Goal: Task Accomplishment & Management: Manage account settings

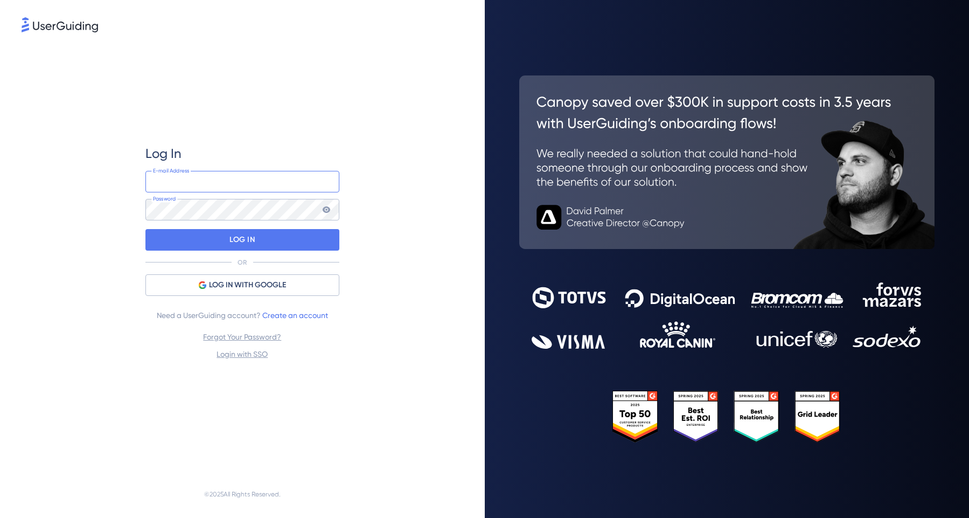
type input "[PERSON_NAME][EMAIL_ADDRESS][DOMAIN_NAME]"
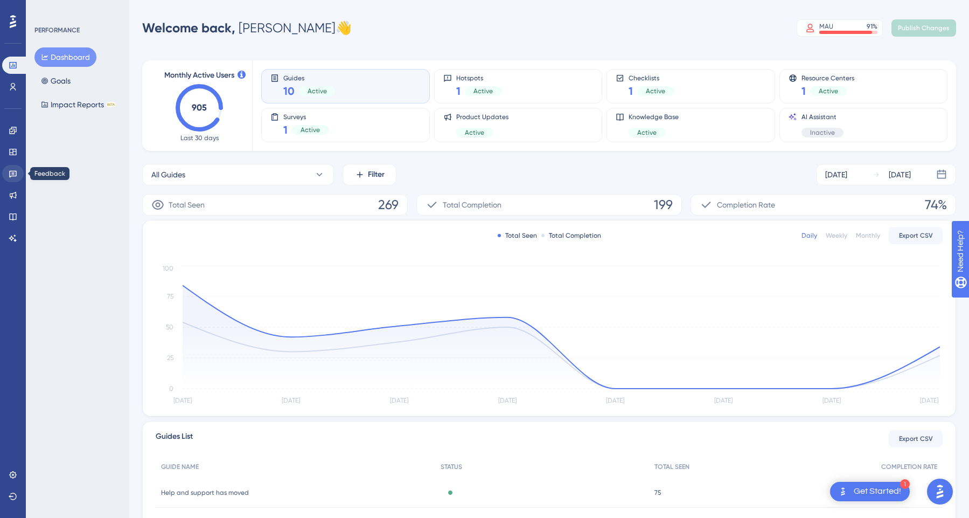
click at [12, 169] on link at bounding box center [13, 173] width 22 height 17
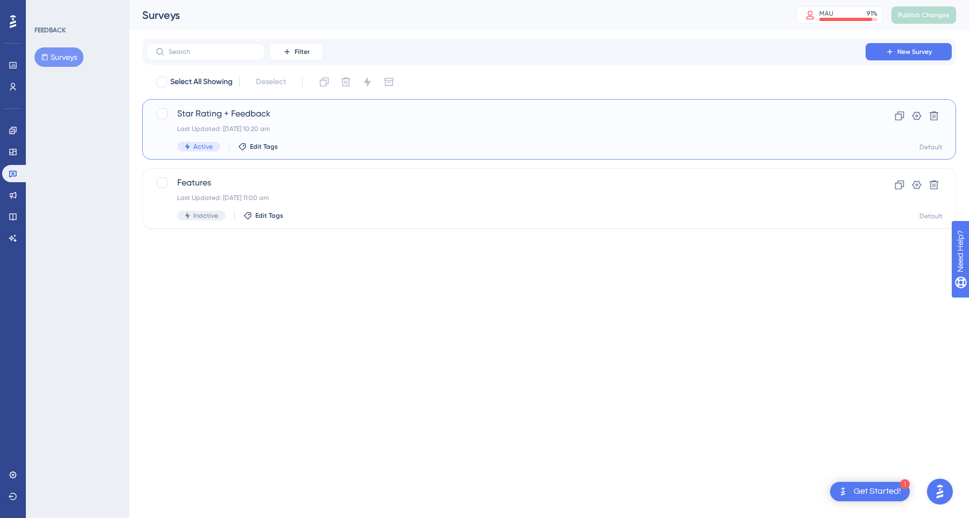
click at [438, 114] on span "Star Rating + Feedback" at bounding box center [506, 113] width 658 height 13
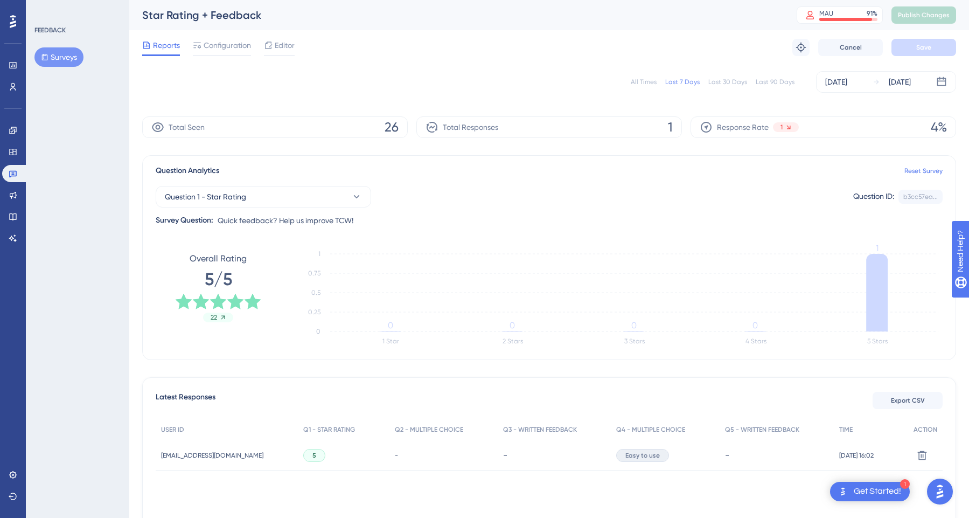
click at [730, 83] on div "Last 30 Days" at bounding box center [727, 82] width 39 height 9
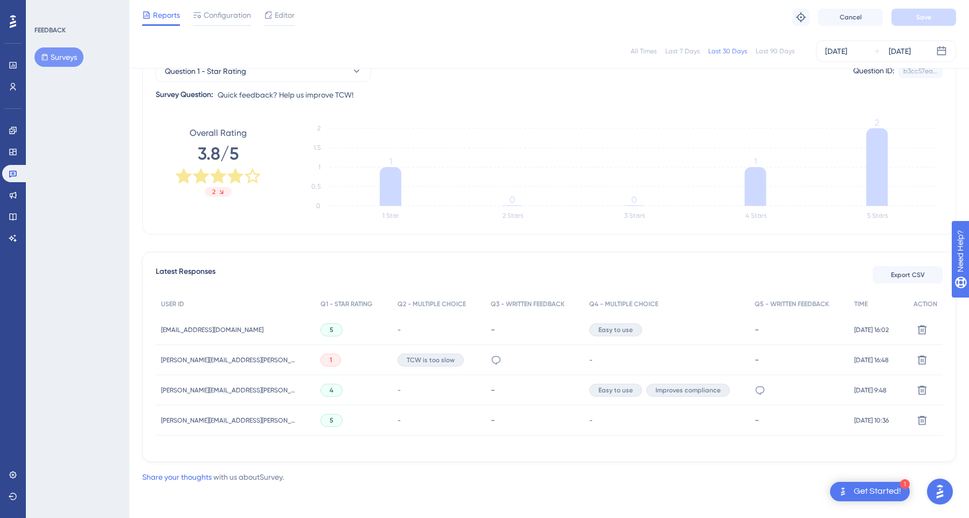
scroll to position [106, 0]
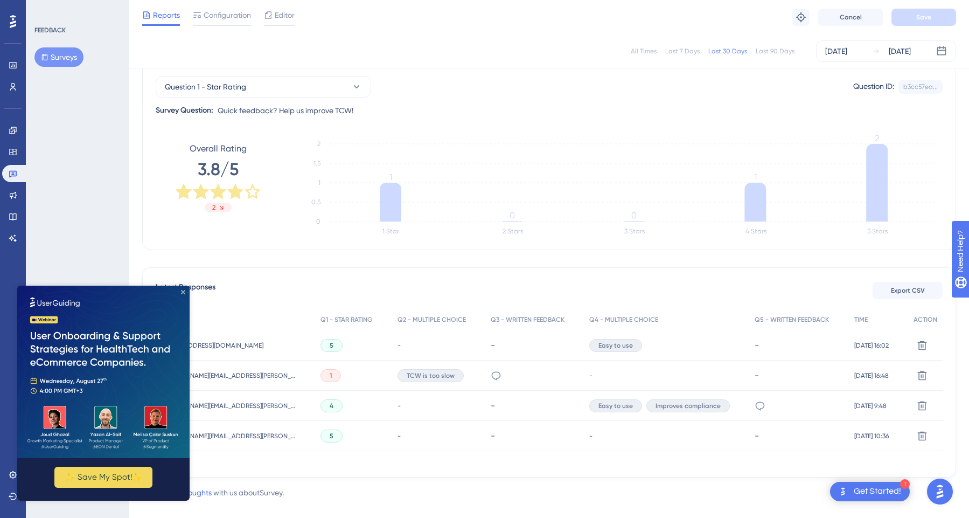
drag, startPoint x: 182, startPoint y: 294, endPoint x: 198, endPoint y: 579, distance: 285.9
click at [182, 294] on icon "Close Preview" at bounding box center [183, 292] width 4 height 4
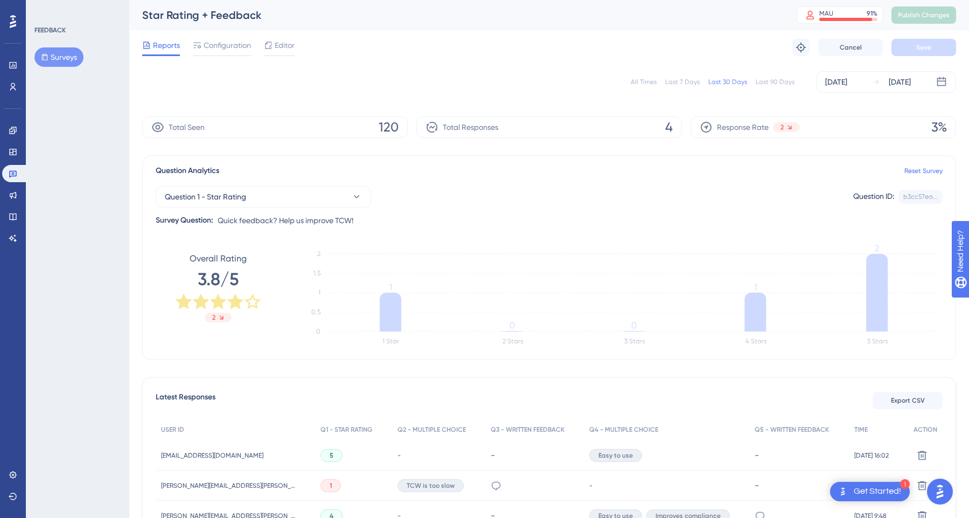
scroll to position [0, 0]
click at [771, 86] on div "All Times Last 7 Days Last 30 Days Last 90 Days [DATE] [DATE]" at bounding box center [549, 82] width 814 height 22
click at [774, 86] on div "Last 90 Days" at bounding box center [775, 82] width 39 height 9
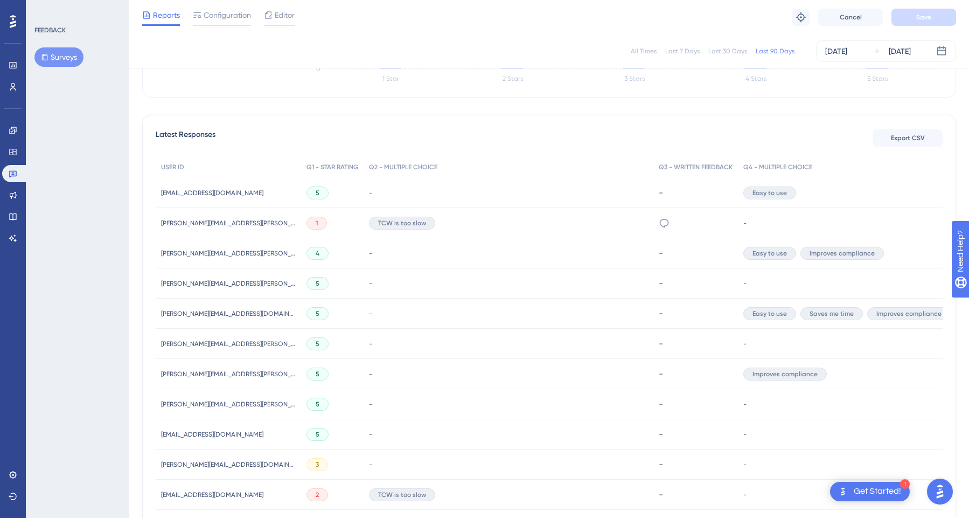
scroll to position [245, 0]
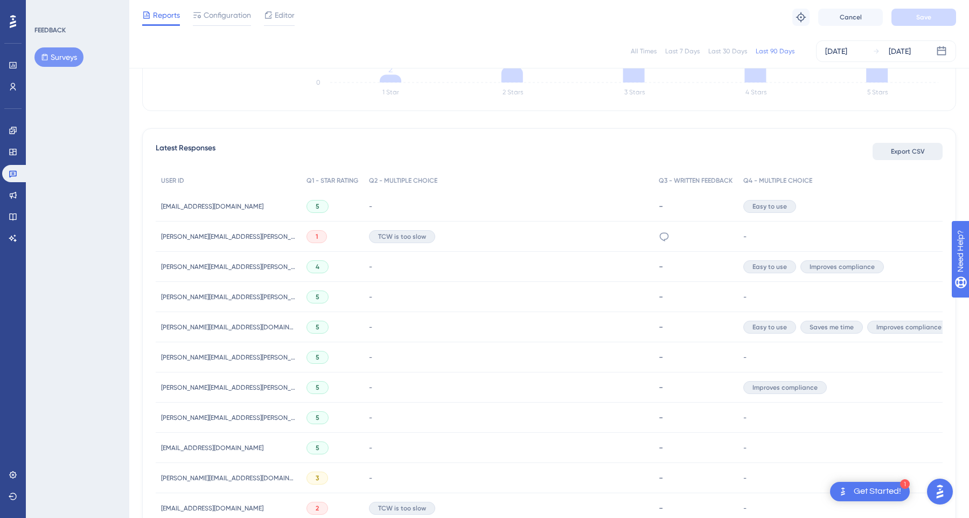
click at [899, 152] on span "Export CSV" at bounding box center [908, 151] width 34 height 9
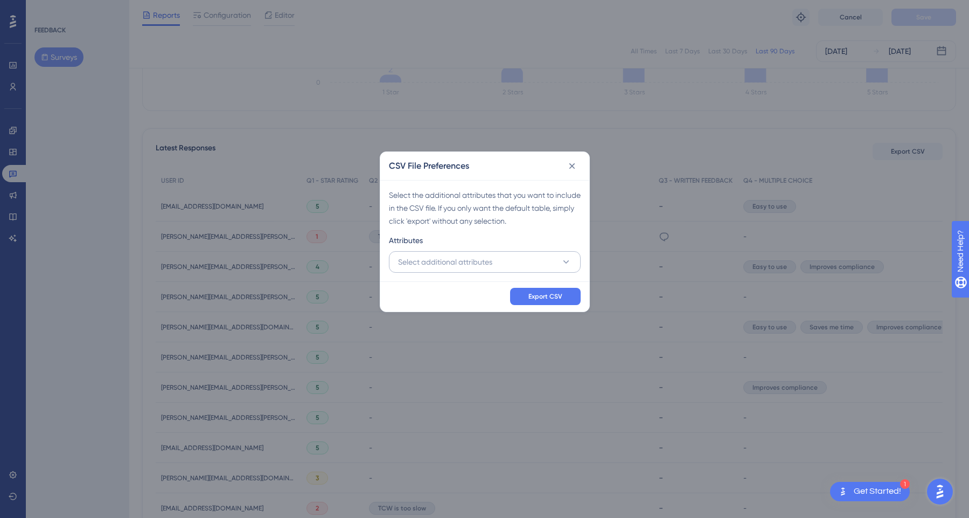
click at [517, 261] on button "Select additional attributes" at bounding box center [485, 262] width 192 height 22
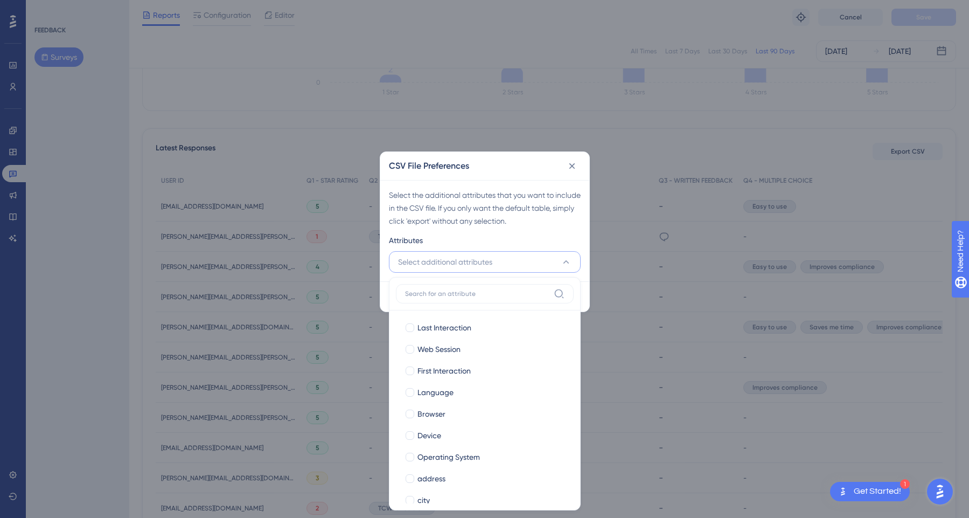
click at [529, 225] on div "Select the additional attributes that you want to include in the CSV file. If y…" at bounding box center [485, 208] width 192 height 39
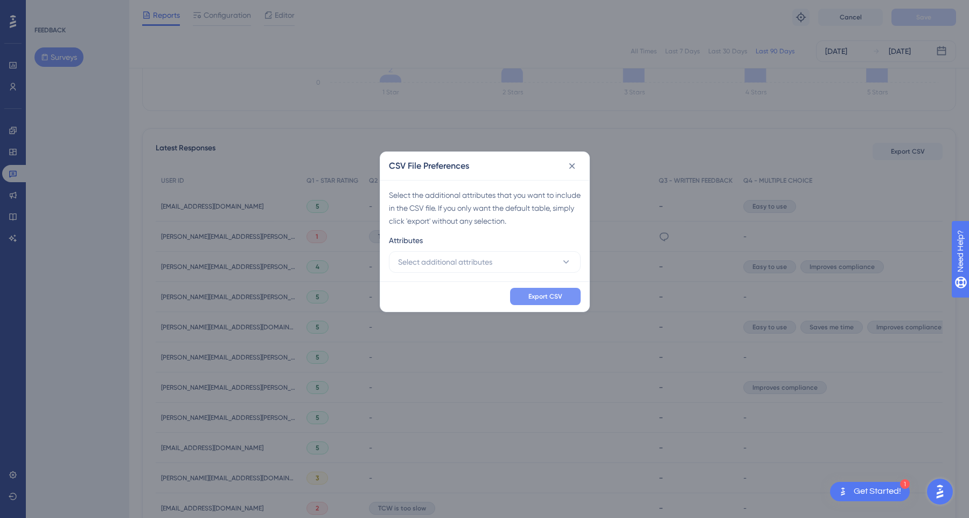
click at [561, 290] on button "Export CSV" at bounding box center [545, 296] width 71 height 17
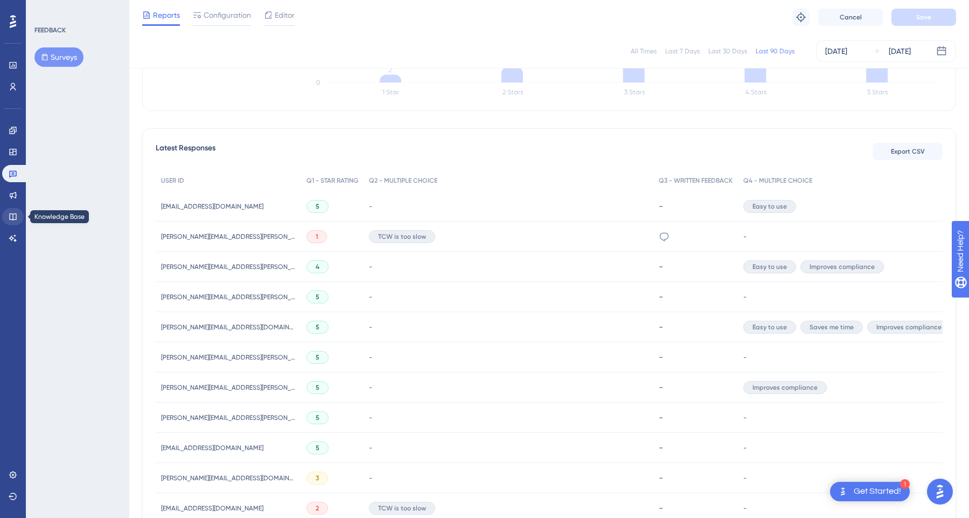
click at [15, 219] on icon at bounding box center [12, 216] width 7 height 7
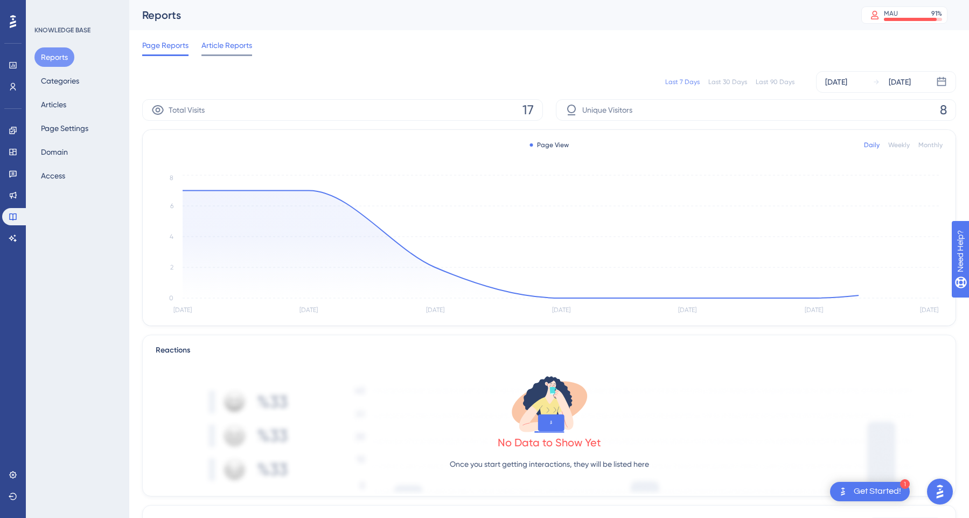
click at [238, 47] on span "Article Reports" at bounding box center [226, 45] width 51 height 13
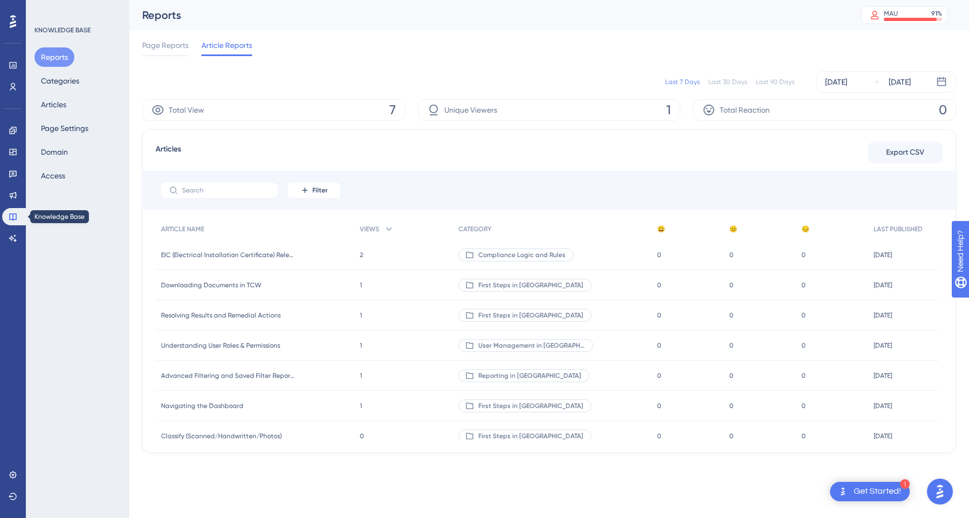
click at [20, 212] on link at bounding box center [15, 216] width 26 height 17
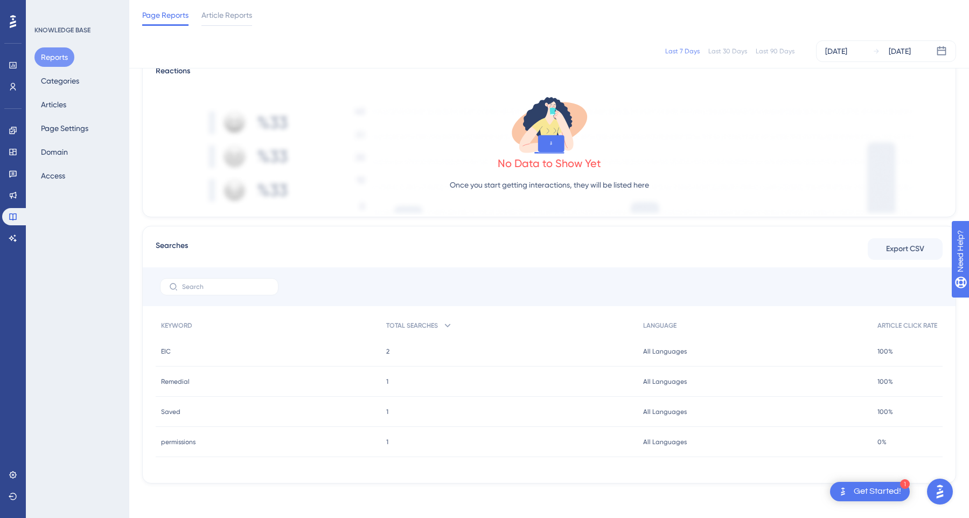
scroll to position [275, 0]
click at [780, 50] on div "Last 90 Days" at bounding box center [775, 51] width 39 height 9
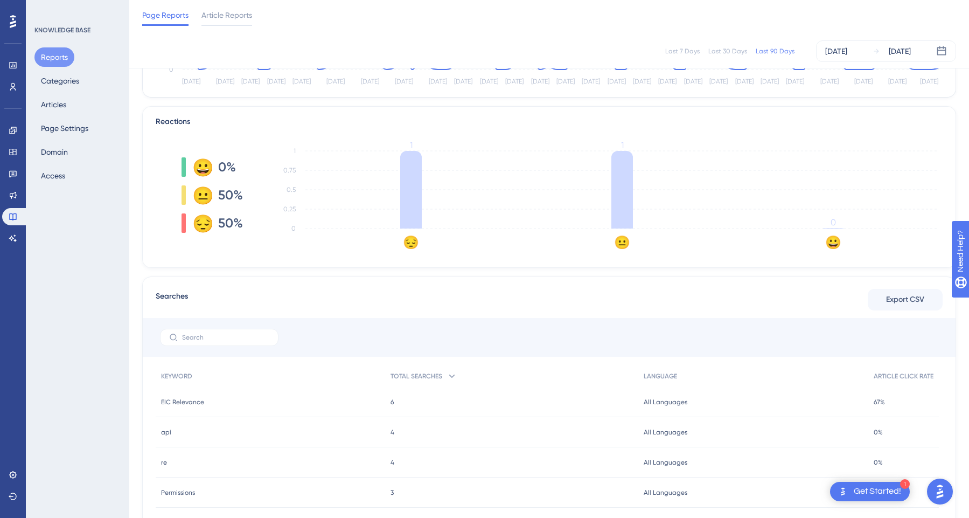
scroll to position [212, 0]
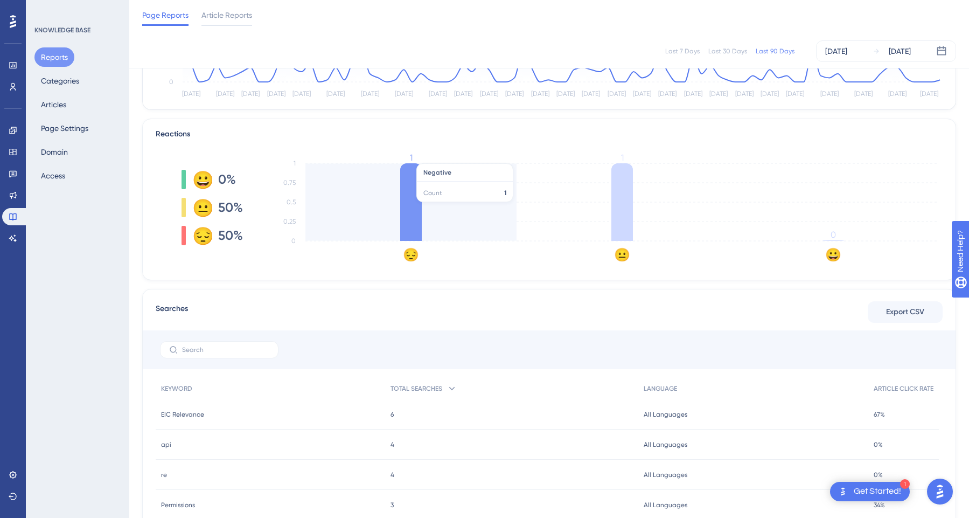
click at [414, 205] on icon at bounding box center [411, 202] width 22 height 78
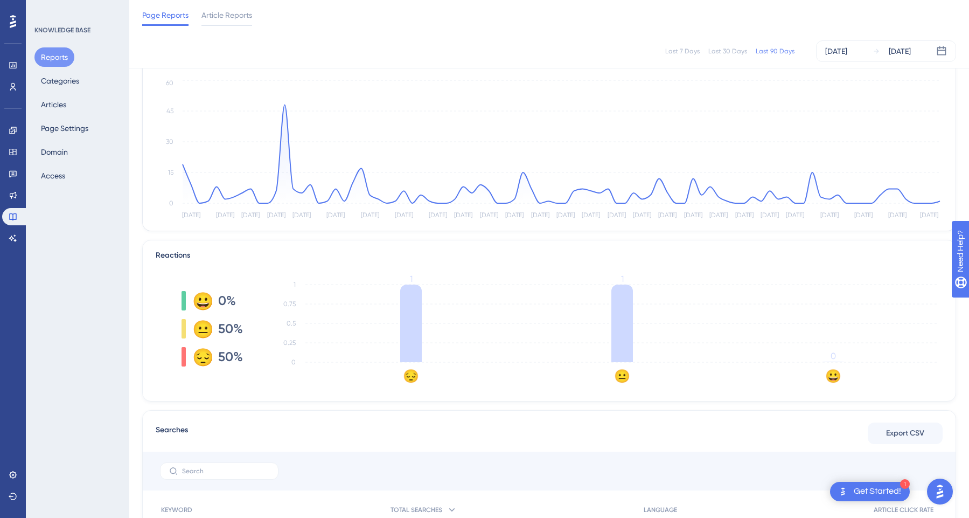
scroll to position [28, 0]
